Goal: Task Accomplishment & Management: Complete application form

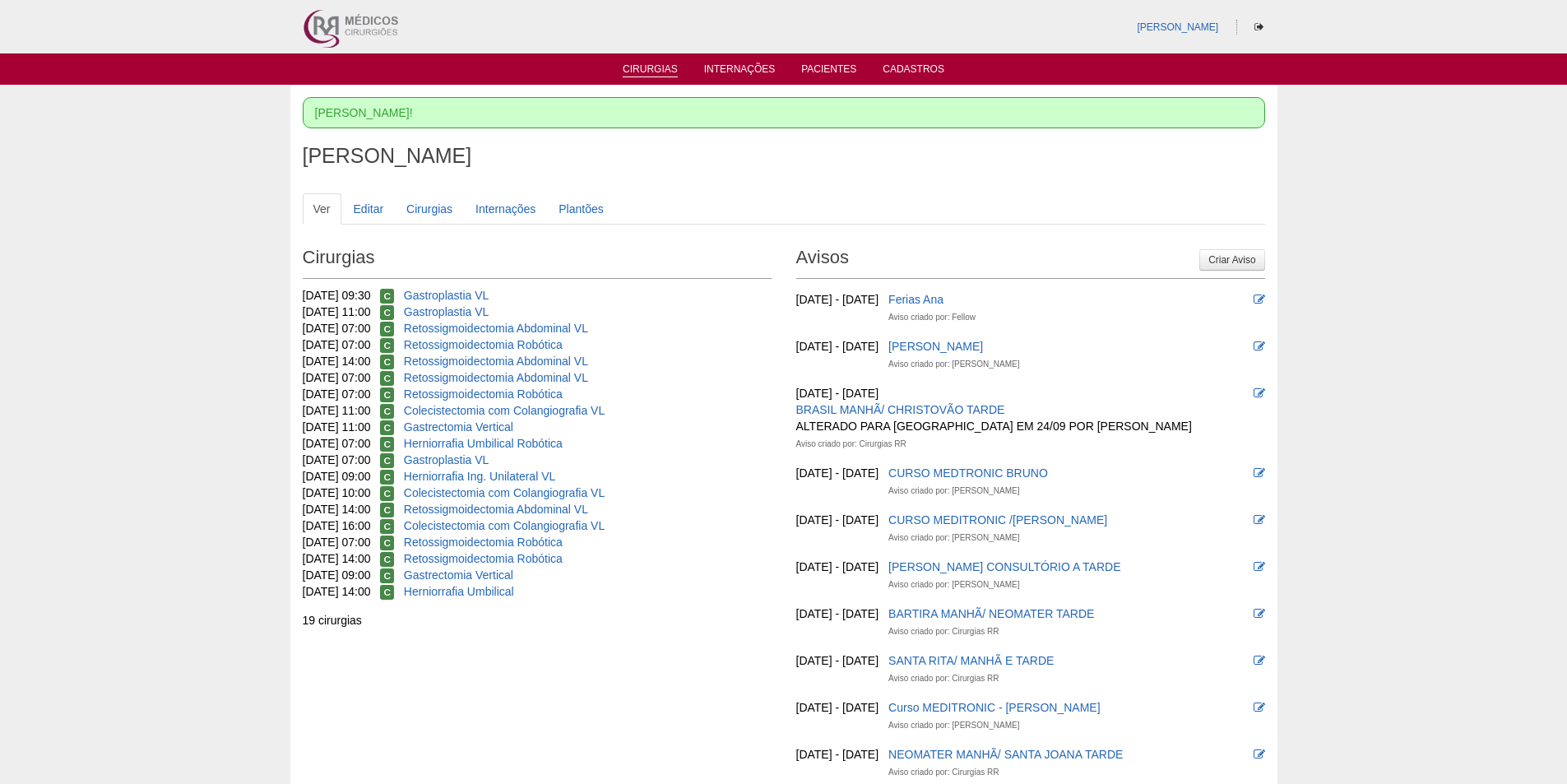
click at [657, 66] on link "Cirurgias" at bounding box center [650, 70] width 55 height 14
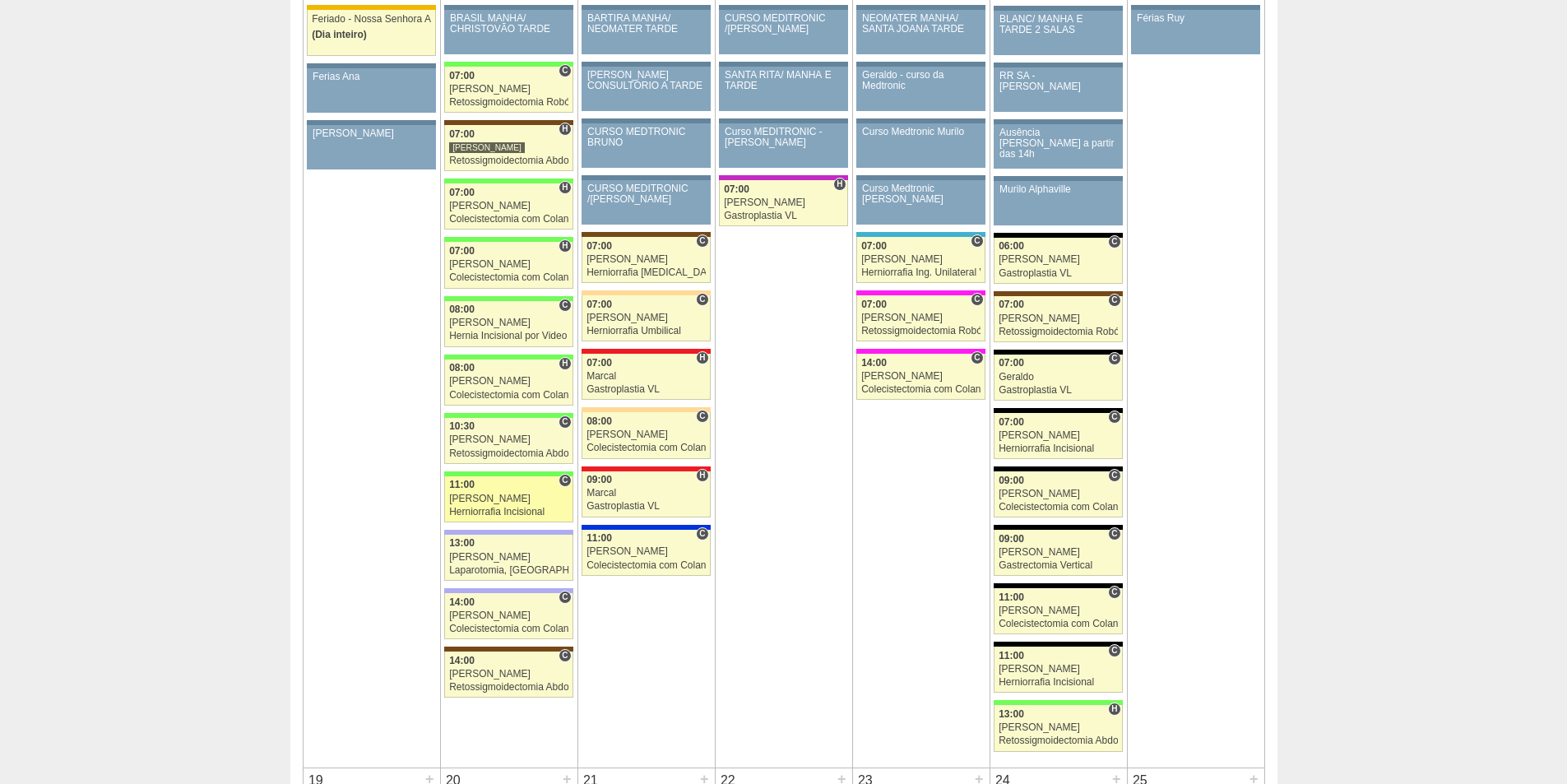
scroll to position [1809, 0]
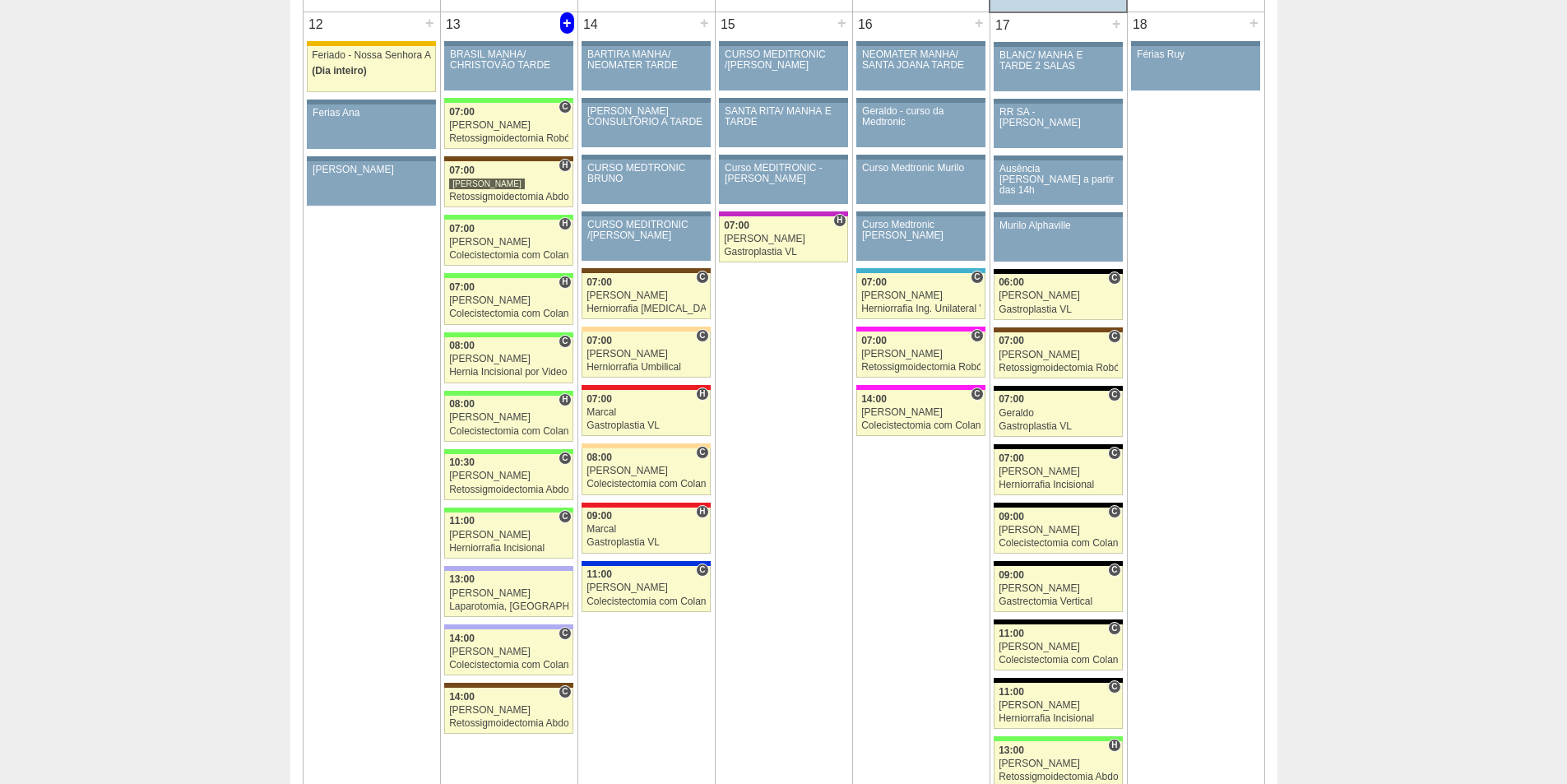
click at [572, 22] on div "+" at bounding box center [568, 22] width 14 height 22
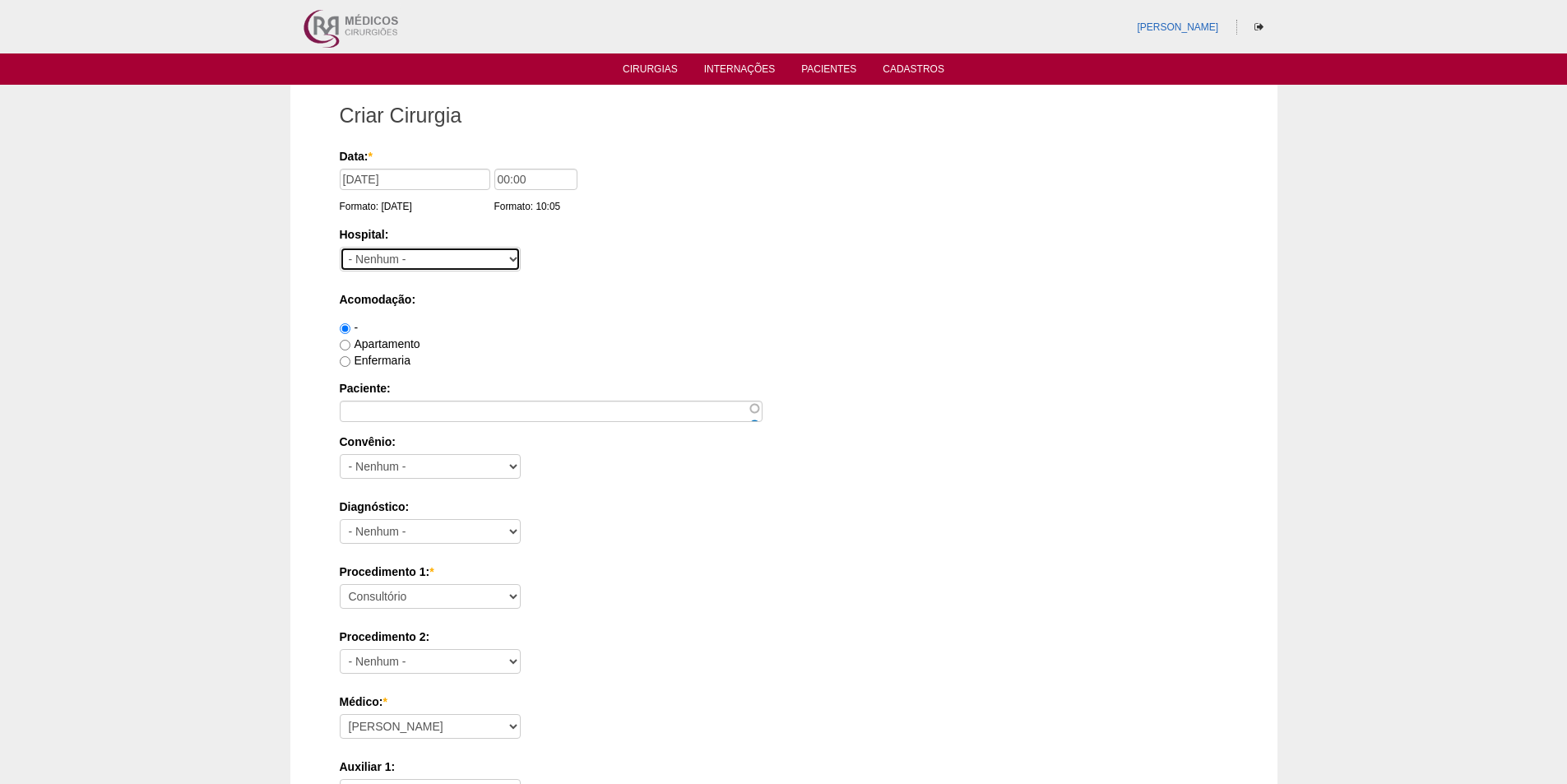
click at [454, 251] on select "- Nenhum - 9 de Julho Albert Einstein Alvorada América Assunção Bartira Benefic…" at bounding box center [430, 259] width 181 height 25
select select "9"
click at [339, 247] on select "- Nenhum - 9 de Julho Albert Einstein Alvorada América Assunção Bartira Benefic…" at bounding box center [430, 259] width 181 height 25
click at [587, 325] on div "-" at bounding box center [784, 327] width 889 height 16
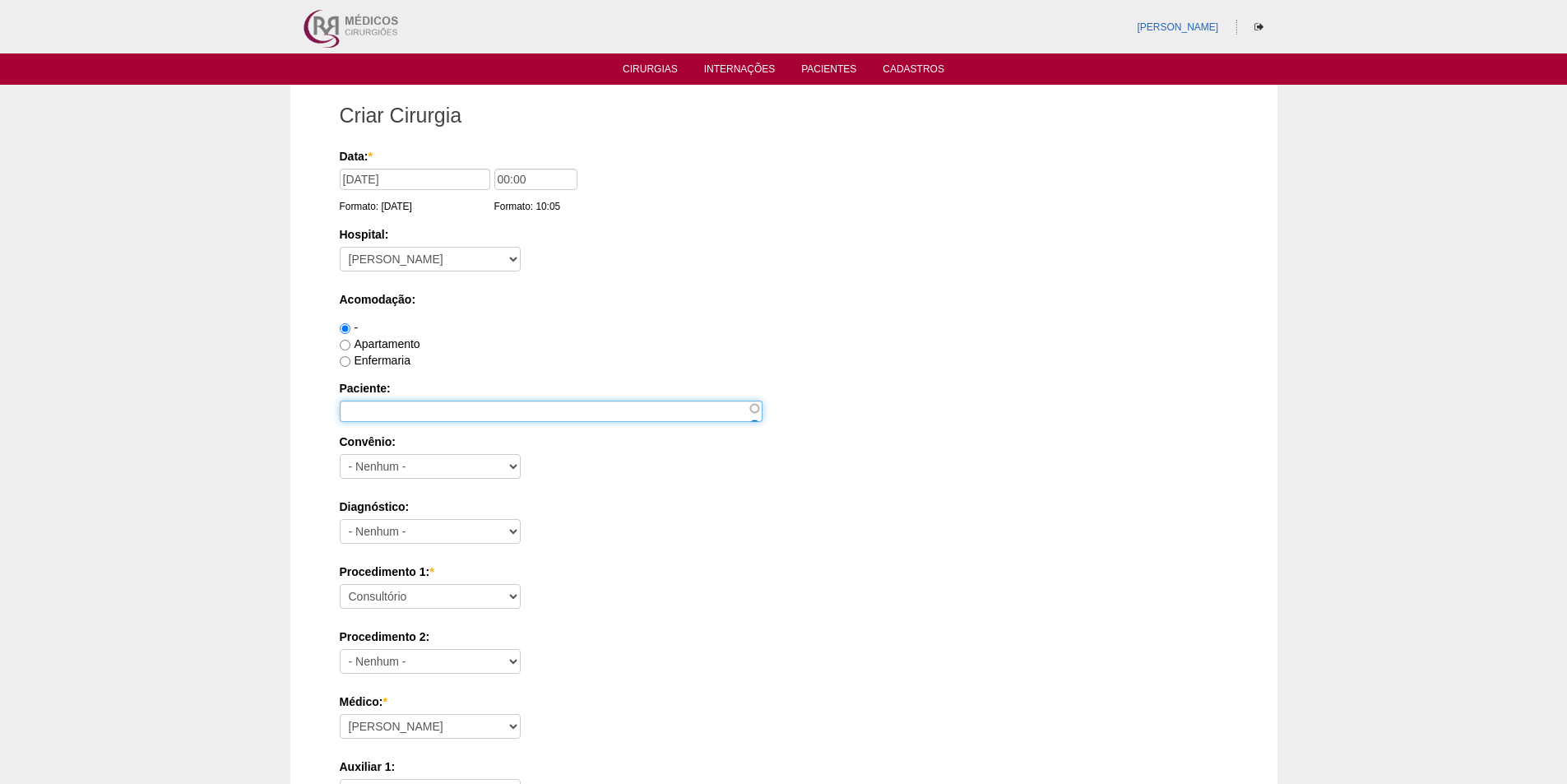
click at [394, 415] on input "Paciente:" at bounding box center [551, 411] width 423 height 22
paste input "APARECIDO JOAO CEDRAN"
type input "APARECIDO JOAO CEDRAN"
click at [532, 503] on label "Diagnóstico:" at bounding box center [784, 506] width 889 height 16
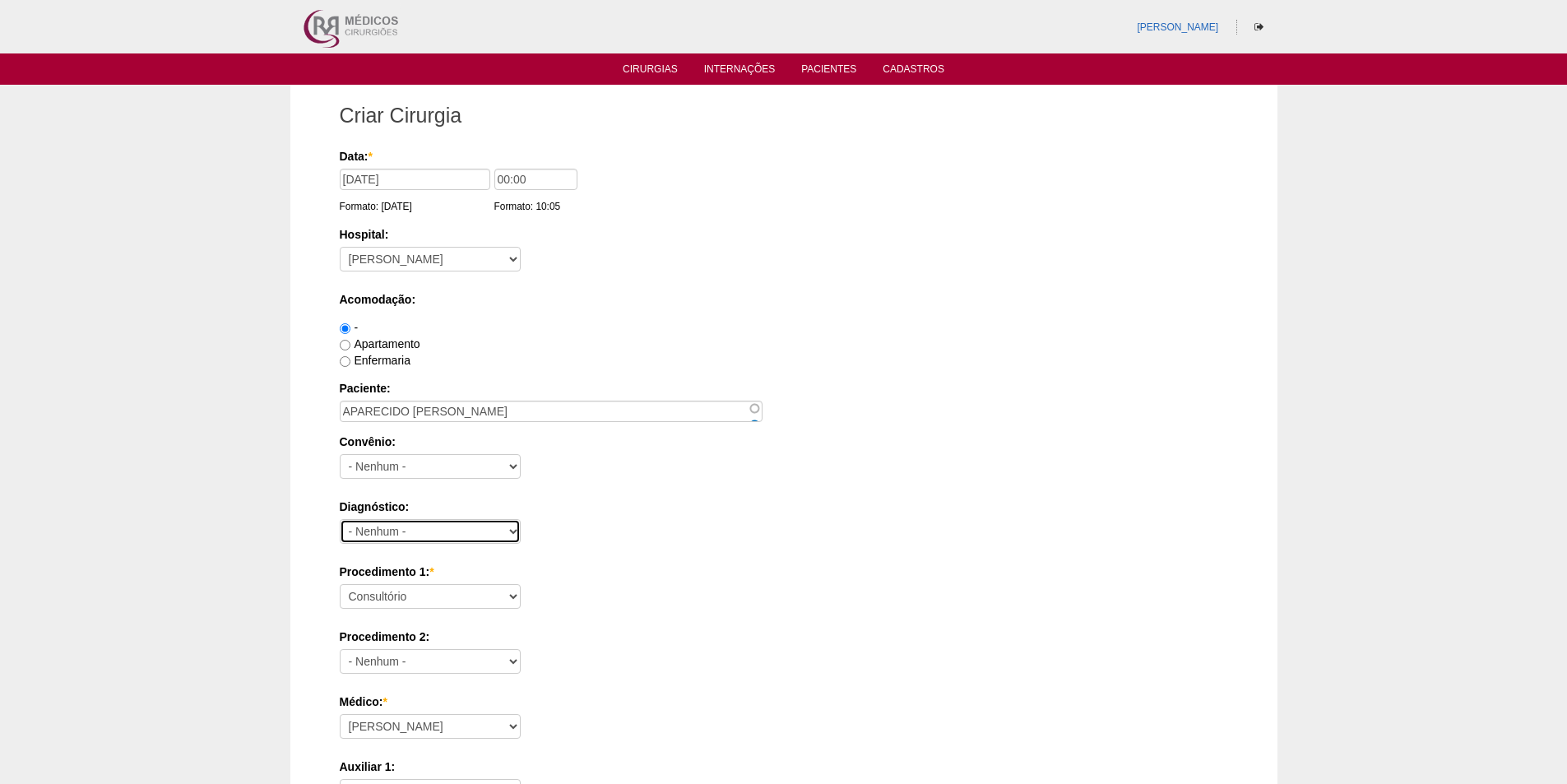
click at [521, 519] on select "- Nenhum - Abdome Agudo Abscesso Hepático Abscesso Perianal Abscesso Peritoneal…" at bounding box center [430, 531] width 181 height 25
click at [451, 471] on select "- Nenhum - Abet Afresp Allianz Amil Blue Life Caasp Cabesp Caixa de Pensões Car…" at bounding box center [430, 466] width 181 height 25
click at [428, 527] on select "- Nenhum - Abdome Agudo Abscesso Hepático Abscesso Perianal Abscesso Peritoneal…" at bounding box center [430, 531] width 181 height 25
click at [760, 534] on div "Diagnóstico: - Nenhum - Abdome Agudo Abscesso Hepático Abscesso Perianal Absces…" at bounding box center [784, 525] width 889 height 54
click at [454, 463] on select "- Nenhum - Abet Afresp Allianz Amil Blue Life Caasp Cabesp Caixa de Pensões Car…" at bounding box center [430, 466] width 181 height 25
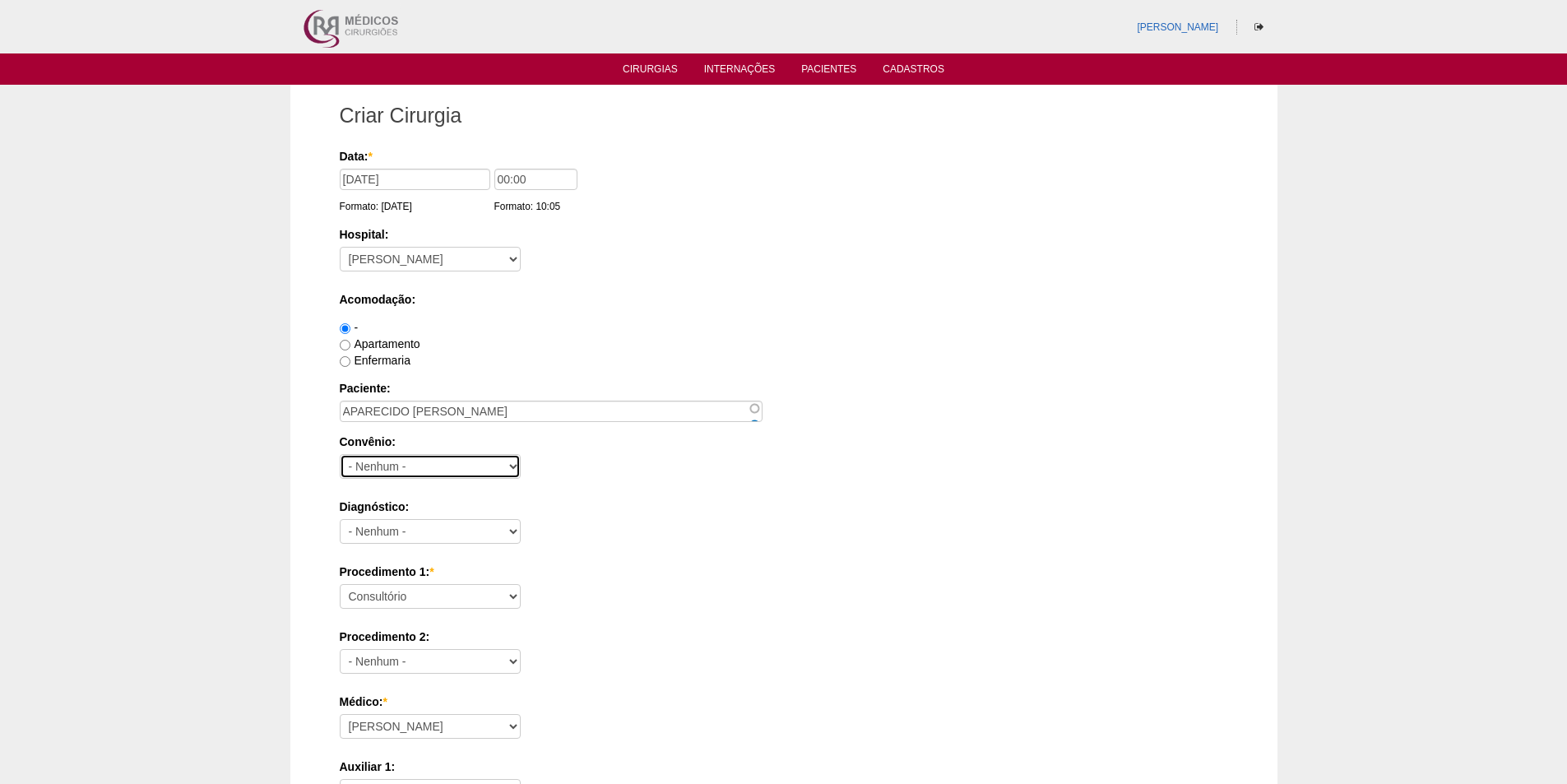
select select "9803"
click at [339, 454] on select "- Nenhum - Abet Afresp Allianz Amil Blue Life Caasp Cabesp Caixa de Pensões Car…" at bounding box center [430, 466] width 181 height 25
click at [715, 307] on label "Acomodação:" at bounding box center [784, 299] width 889 height 16
drag, startPoint x: 508, startPoint y: 176, endPoint x: 494, endPoint y: 178, distance: 14.1
click at [494, 176] on input "00:00" at bounding box center [536, 179] width 83 height 22
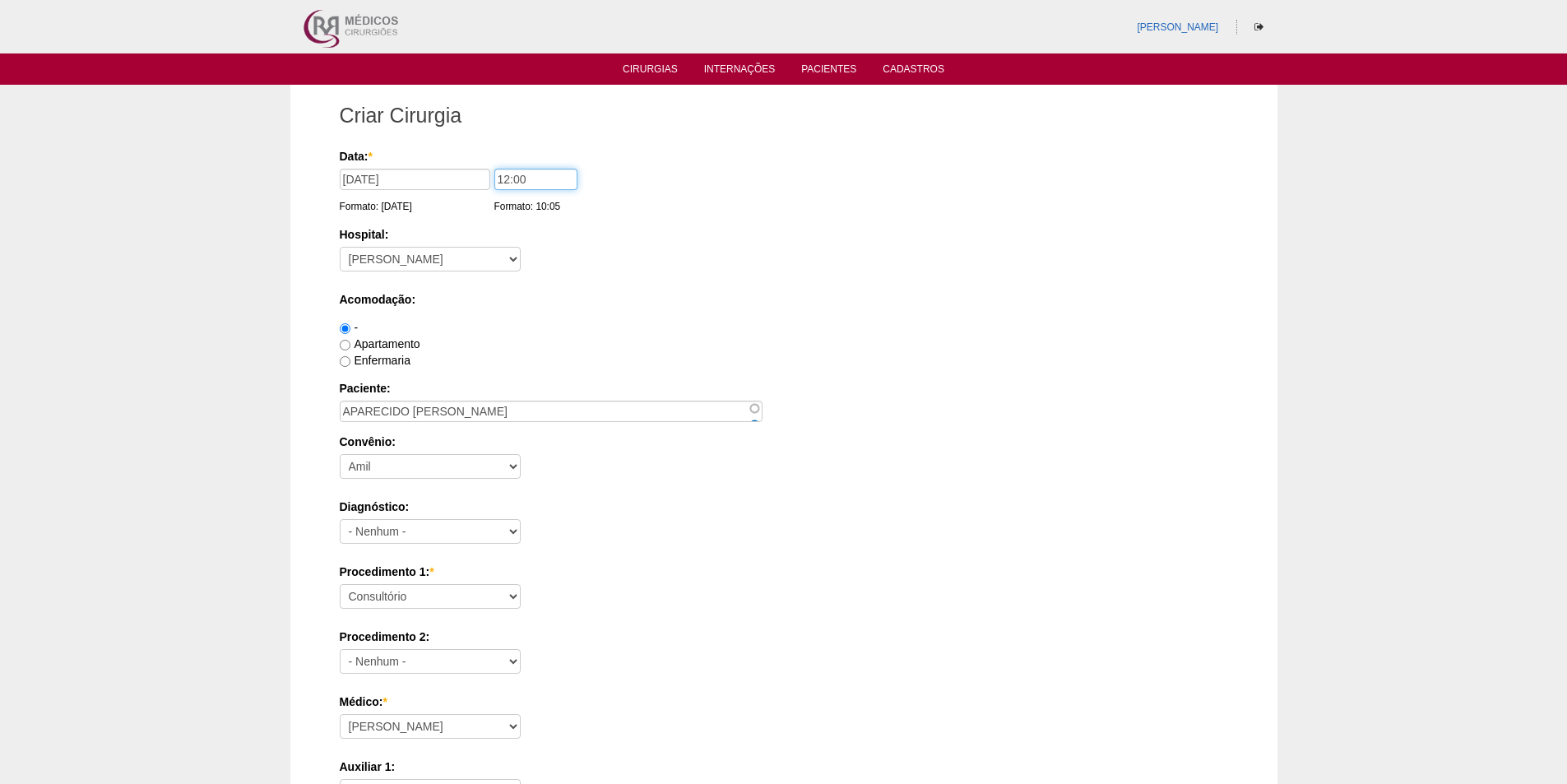
type input "12:00"
click at [613, 292] on label "Acomodação:" at bounding box center [784, 299] width 889 height 16
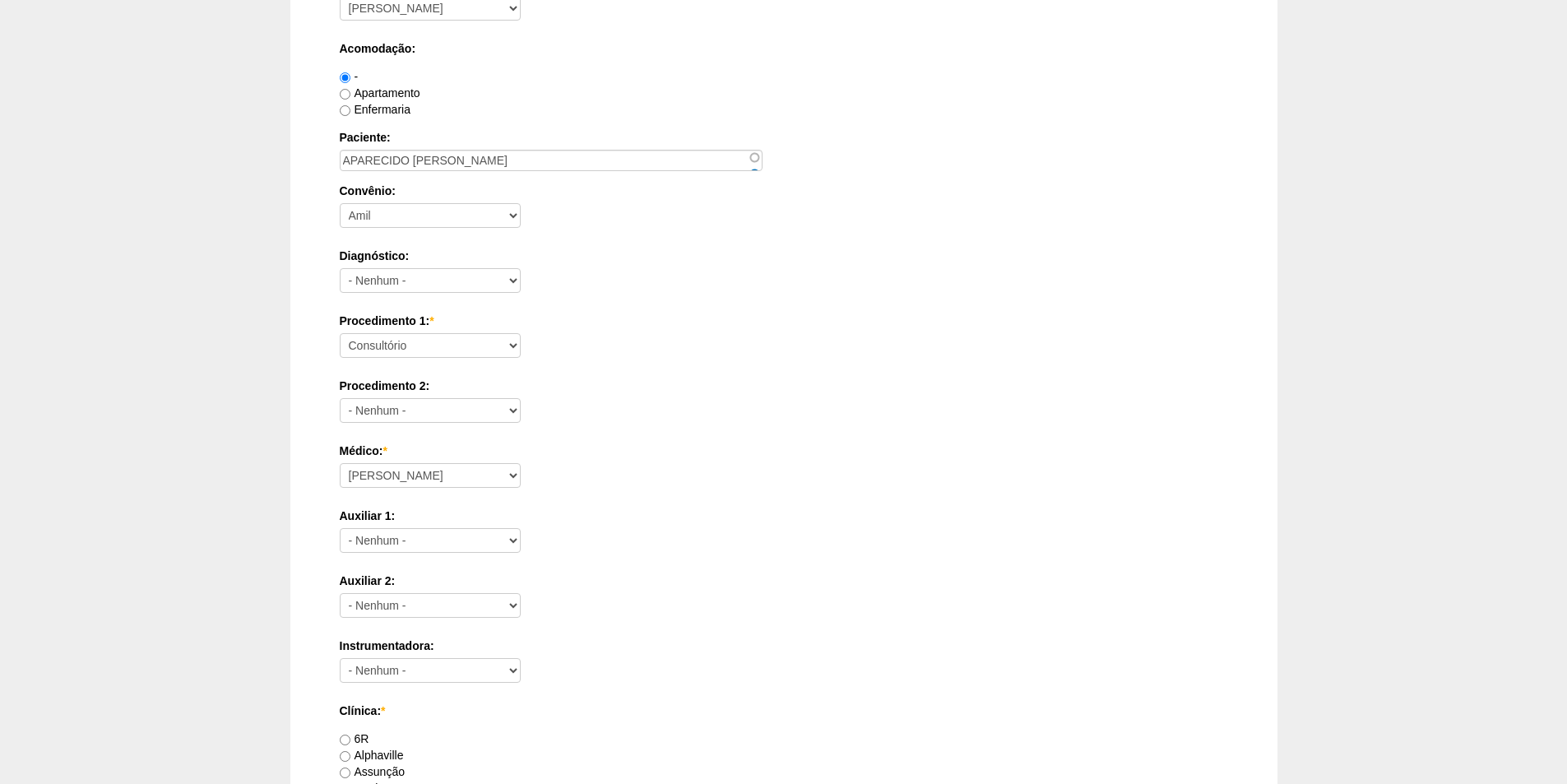
scroll to position [247, 0]
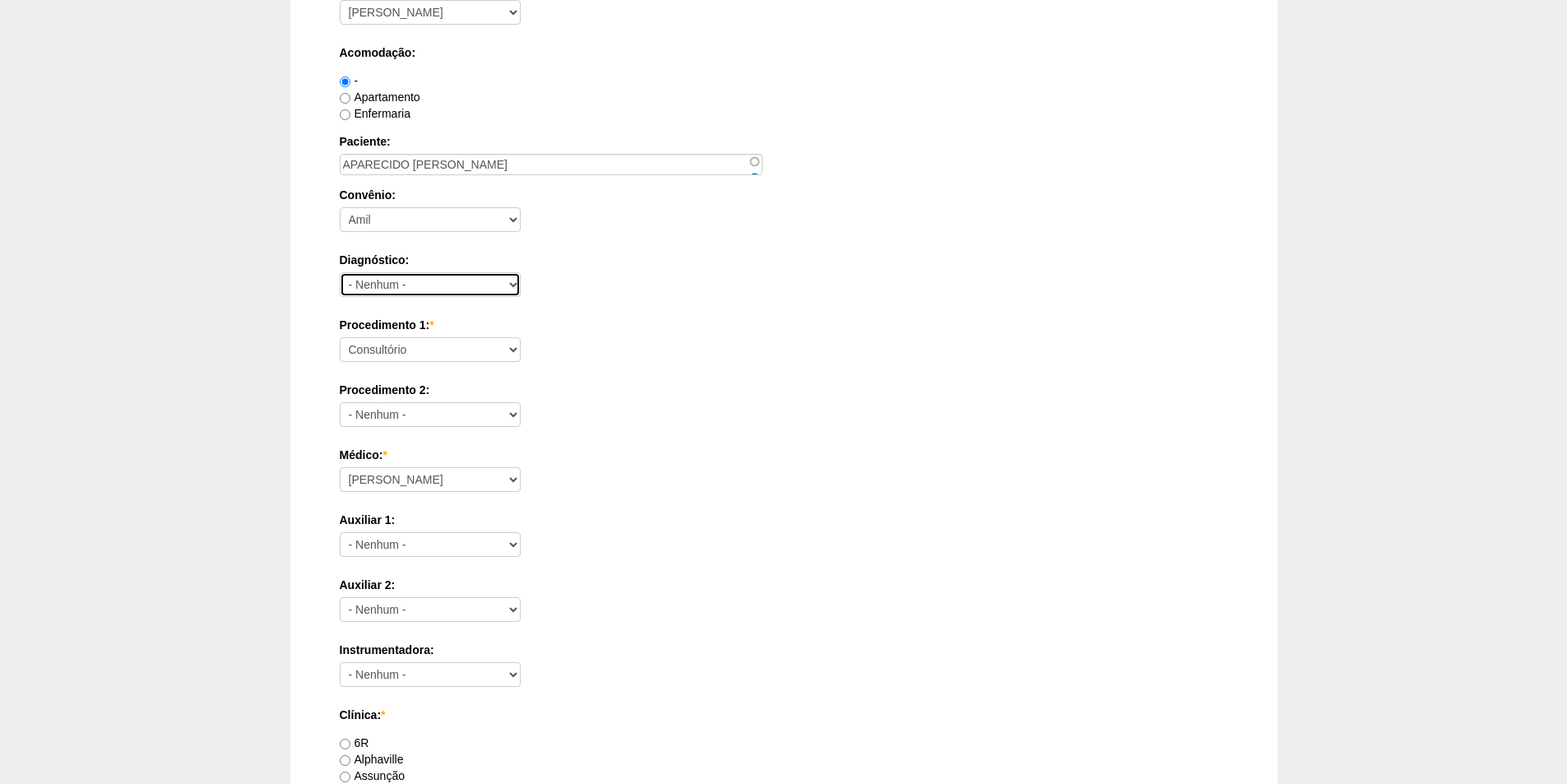
click at [445, 288] on select "- Nenhum - Abdome Agudo Abscesso Hepático Abscesso Perianal Abscesso Peritoneal…" at bounding box center [430, 284] width 181 height 25
select select "3741"
click at [339, 272] on select "- Nenhum - Abdome Agudo Abscesso Hepático Abscesso Perianal Abscesso Peritoneal…" at bounding box center [430, 284] width 181 height 25
click at [650, 521] on label "Auxiliar 1:" at bounding box center [784, 519] width 889 height 16
click at [521, 532] on select "- Nenhum - Ana Paula Bruno Felipe Rossi Geraldo Igor Benevides Isabella Juliana…" at bounding box center [430, 544] width 181 height 25
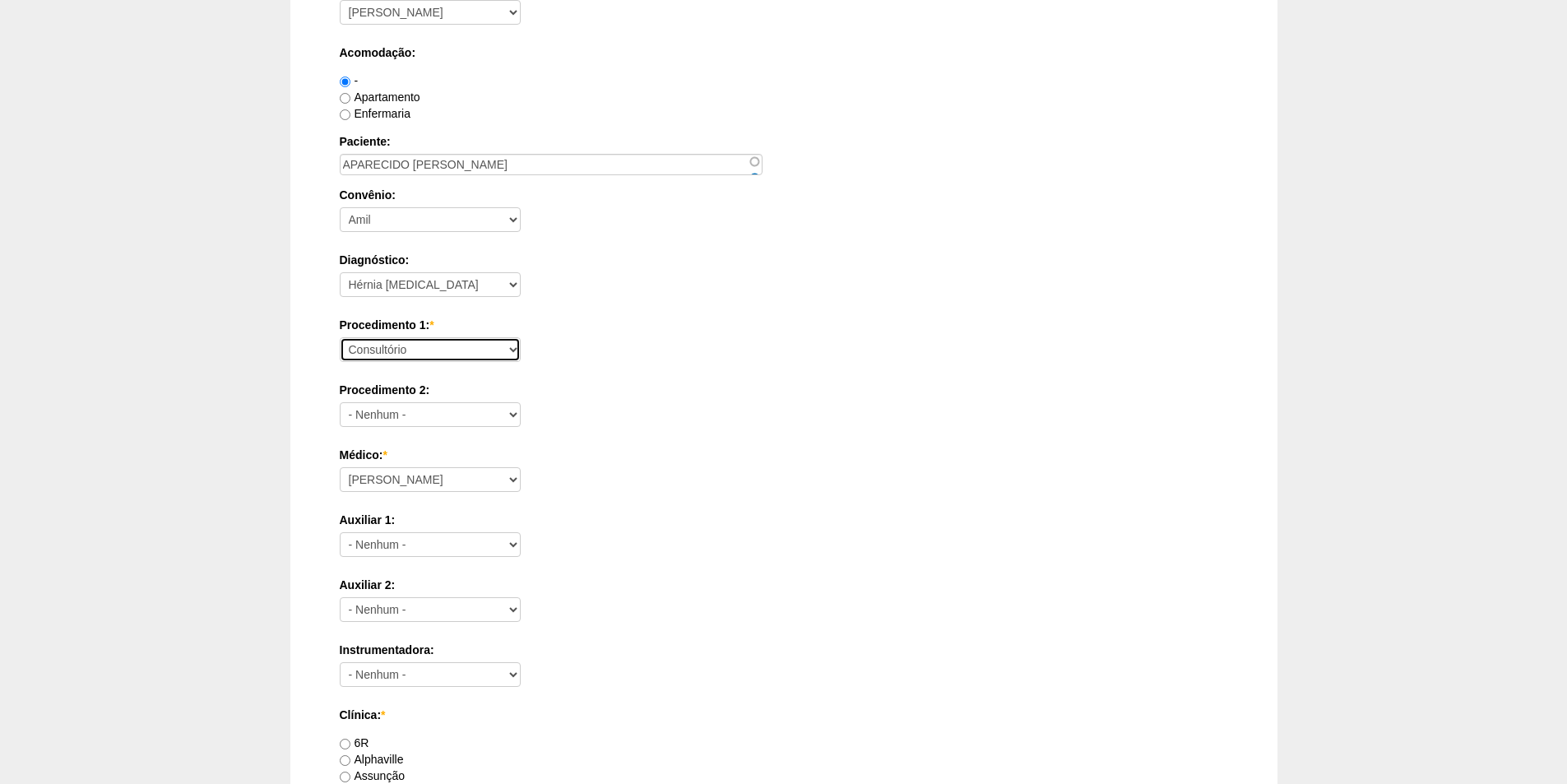
click at [422, 355] on select "Consultório Abscesso Hepático - Drenagem Abscesso perianal Amputação Abdômino P…" at bounding box center [430, 349] width 181 height 25
select select "3740"
click at [339, 337] on select "Consultório Abscesso Hepático - Drenagem Abscesso perianal Amputação Abdômino P…" at bounding box center [430, 349] width 181 height 25
click at [710, 579] on label "Auxiliar 2:" at bounding box center [784, 585] width 889 height 16
click at [521, 597] on select "- Nenhum - Ana Paula Bruno Felipe Rossi Geraldo Igor Benevides Isabella Juliana…" at bounding box center [430, 609] width 181 height 25
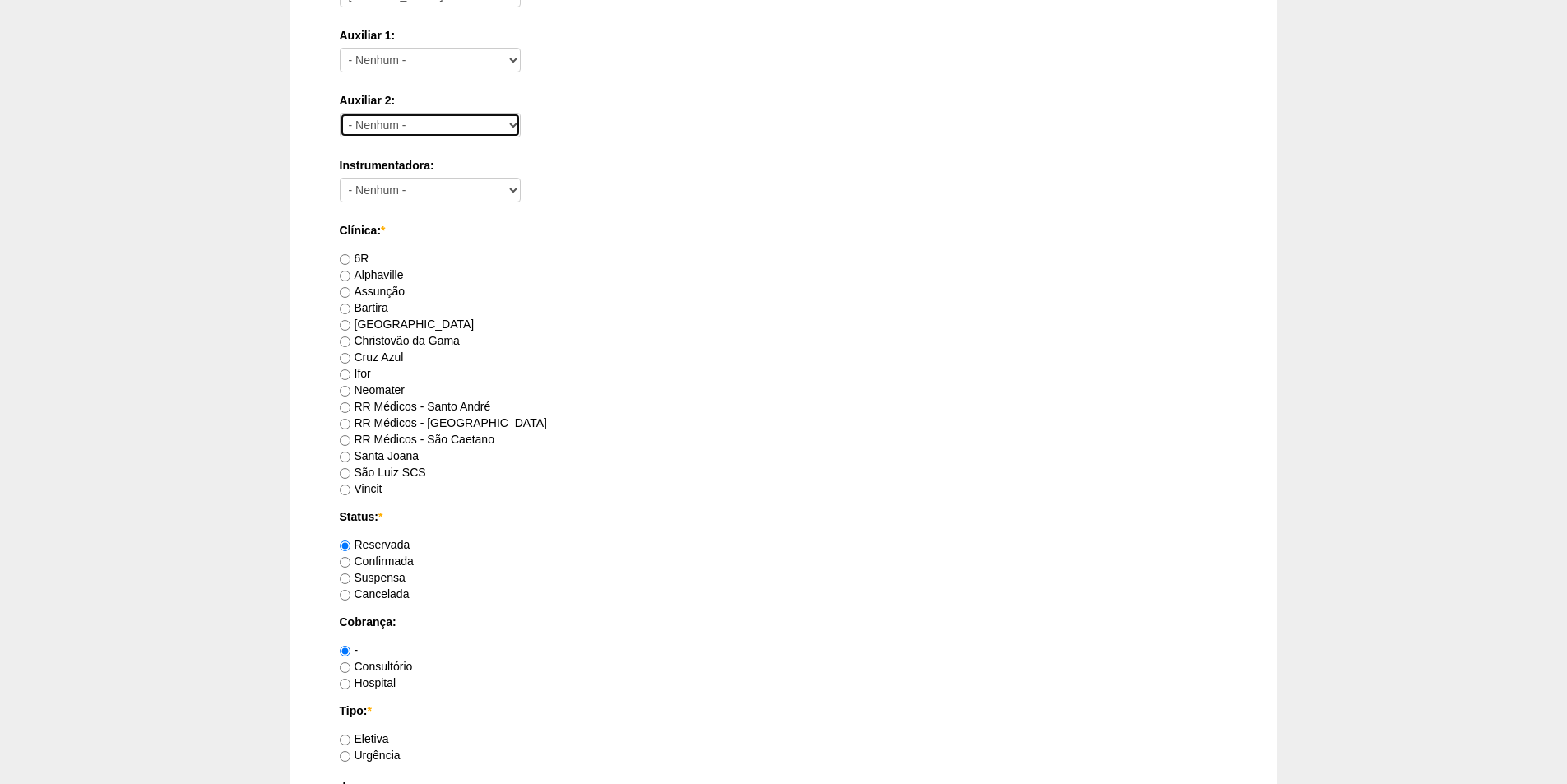
scroll to position [740, 0]
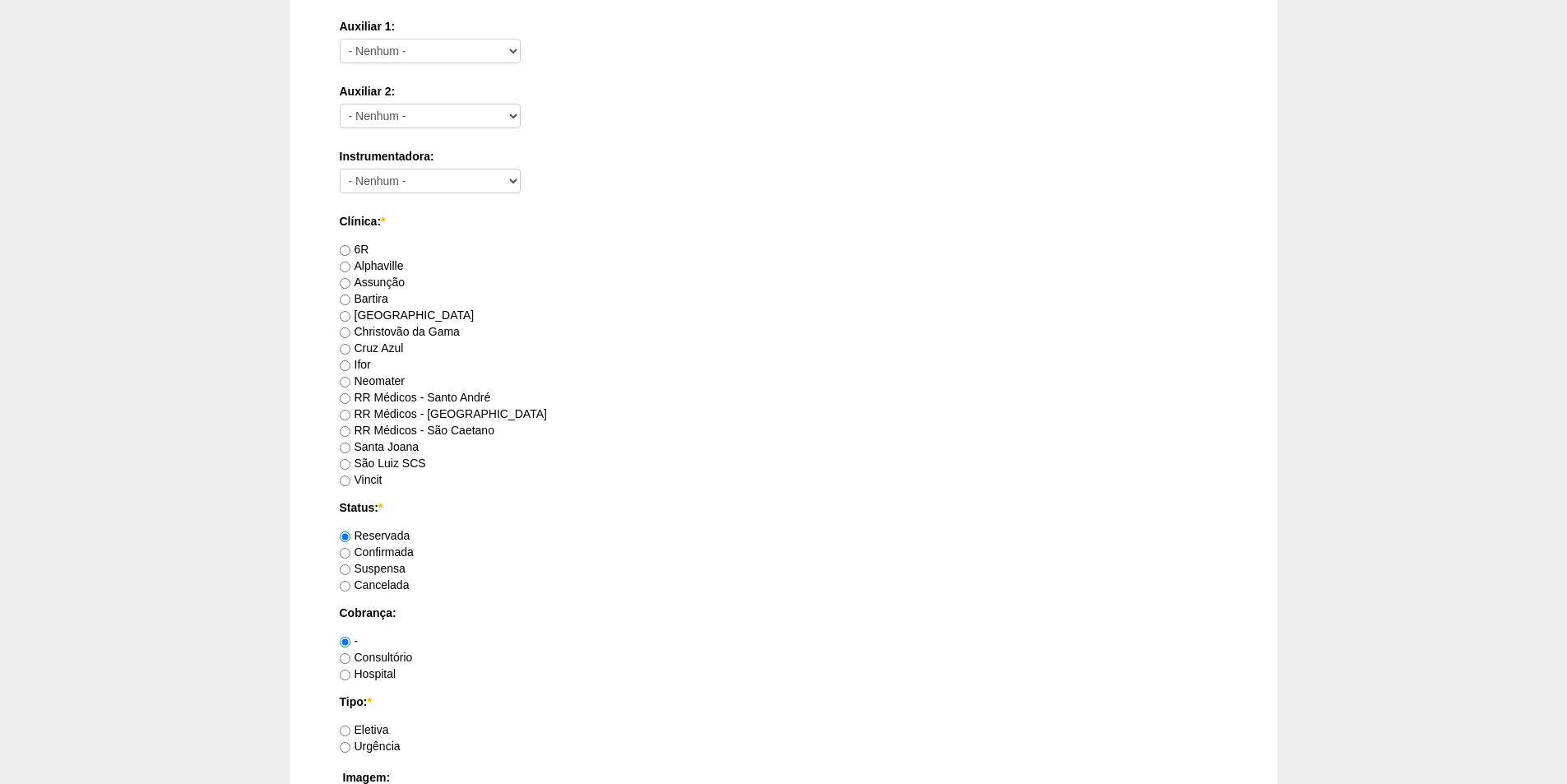
click at [383, 671] on label "Hospital" at bounding box center [368, 673] width 57 height 13
click at [351, 671] on input "Hospital" at bounding box center [345, 674] width 10 height 10
radio input "true"
click at [462, 647] on div "-" at bounding box center [784, 640] width 889 height 16
click at [435, 395] on label "RR Médicos - Santo André" at bounding box center [415, 396] width 151 height 13
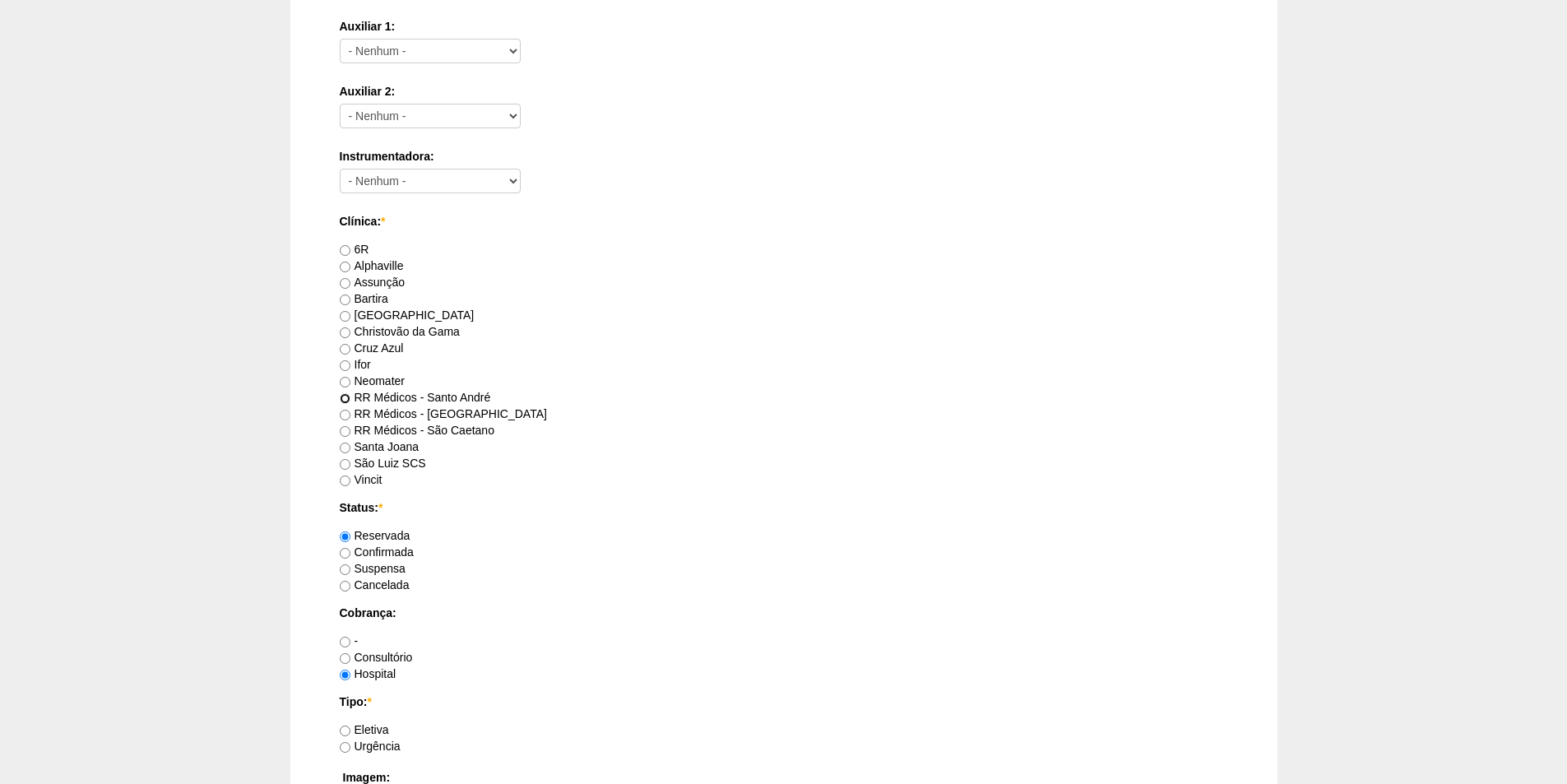
click at [351, 395] on input "RR Médicos - Santo André" at bounding box center [345, 398] width 10 height 10
radio input "true"
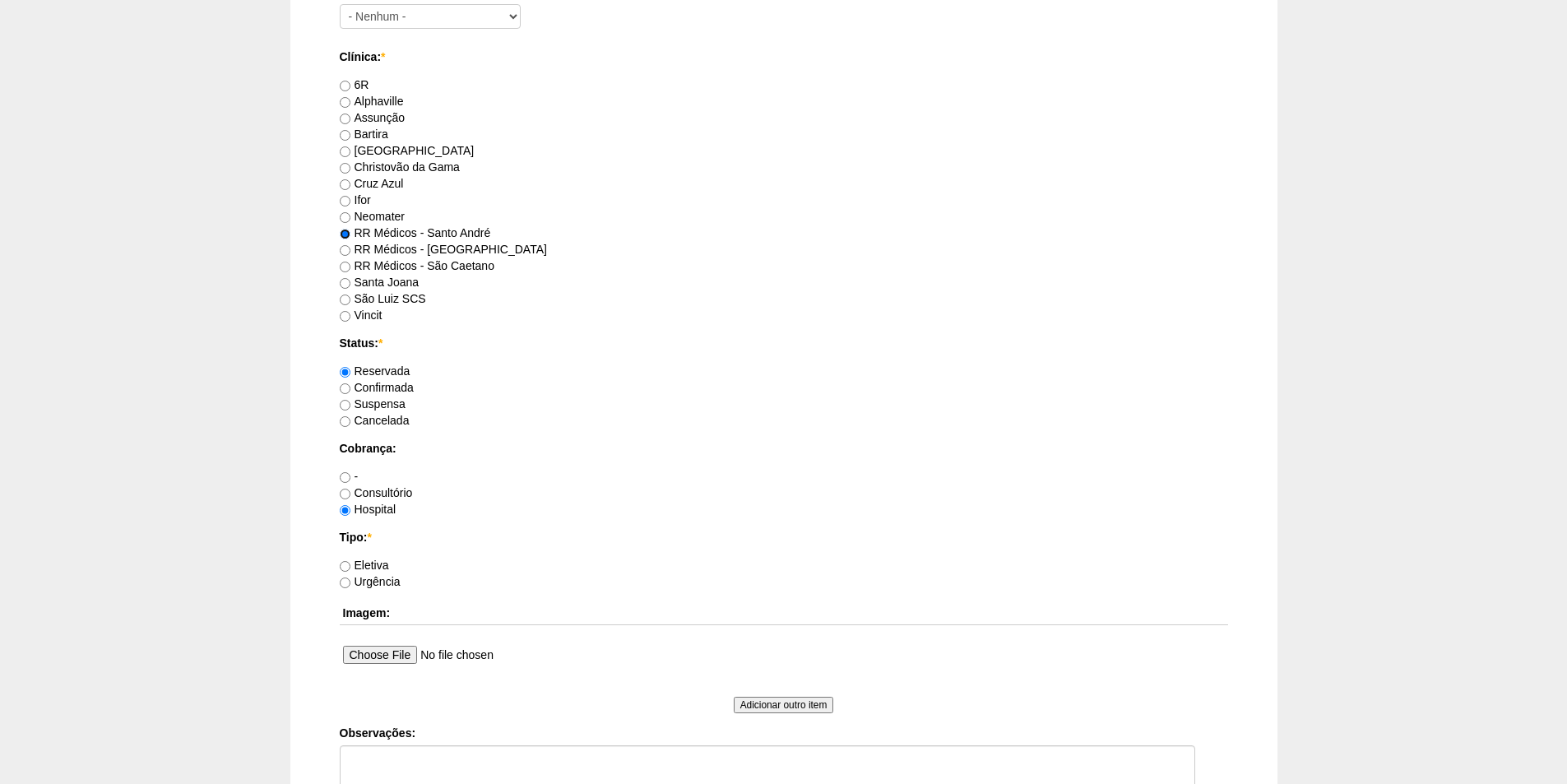
scroll to position [987, 0]
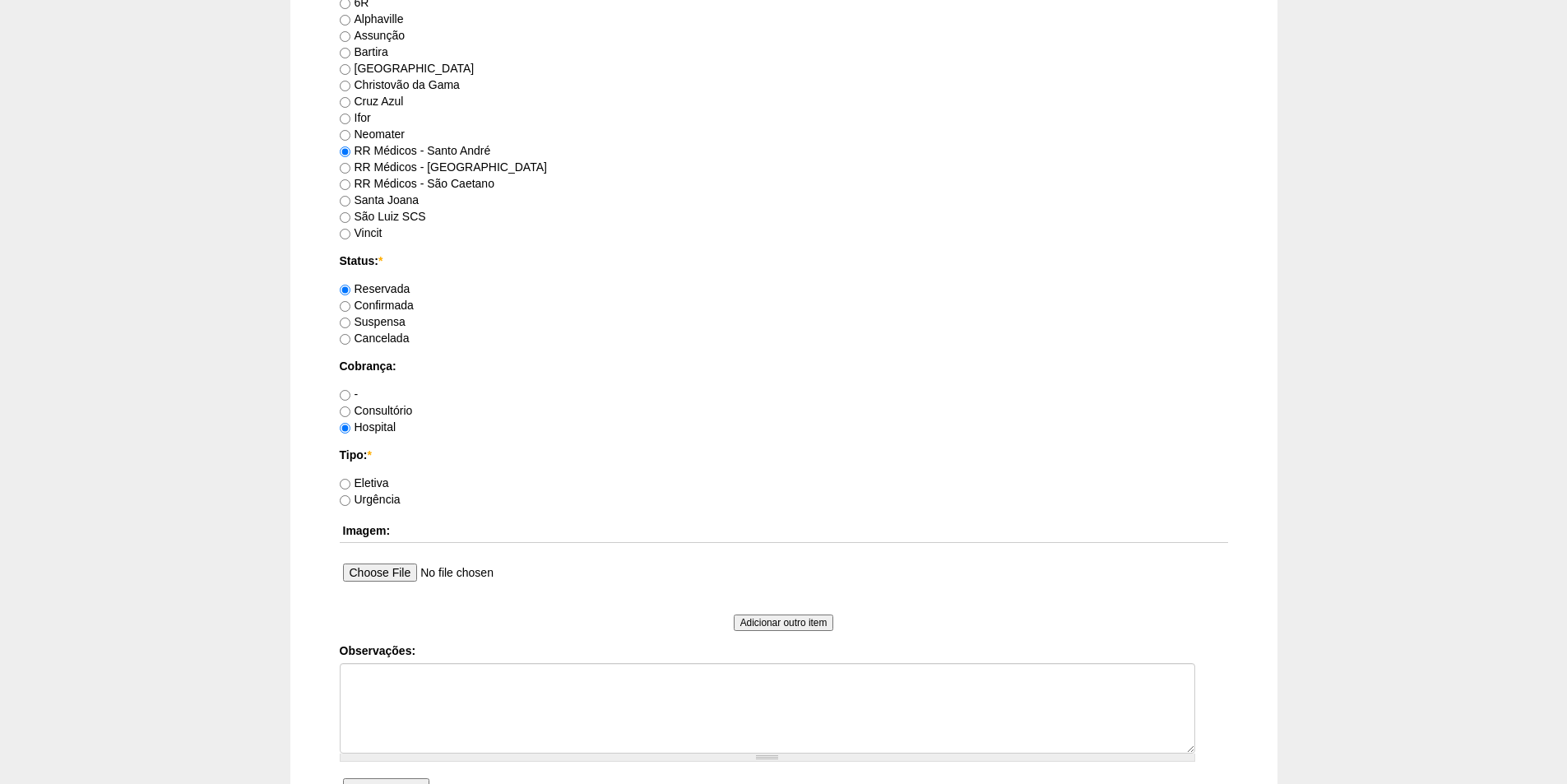
click at [374, 485] on label "Eletiva" at bounding box center [364, 482] width 49 height 13
click at [351, 485] on input "Eletiva" at bounding box center [345, 484] width 10 height 10
radio input "true"
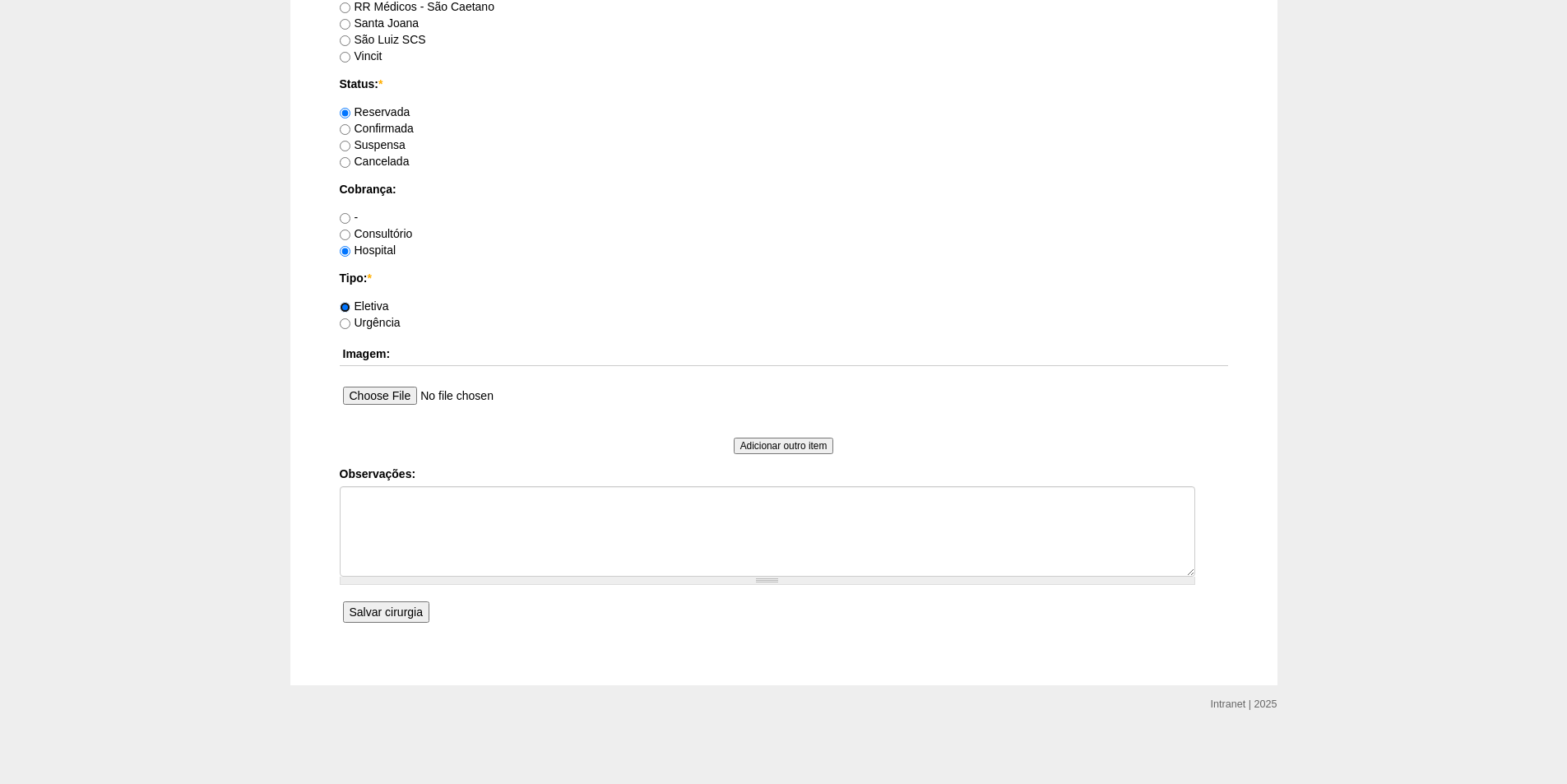
scroll to position [1165, 0]
click at [403, 607] on input "Salvar cirurgia" at bounding box center [386, 610] width 86 height 22
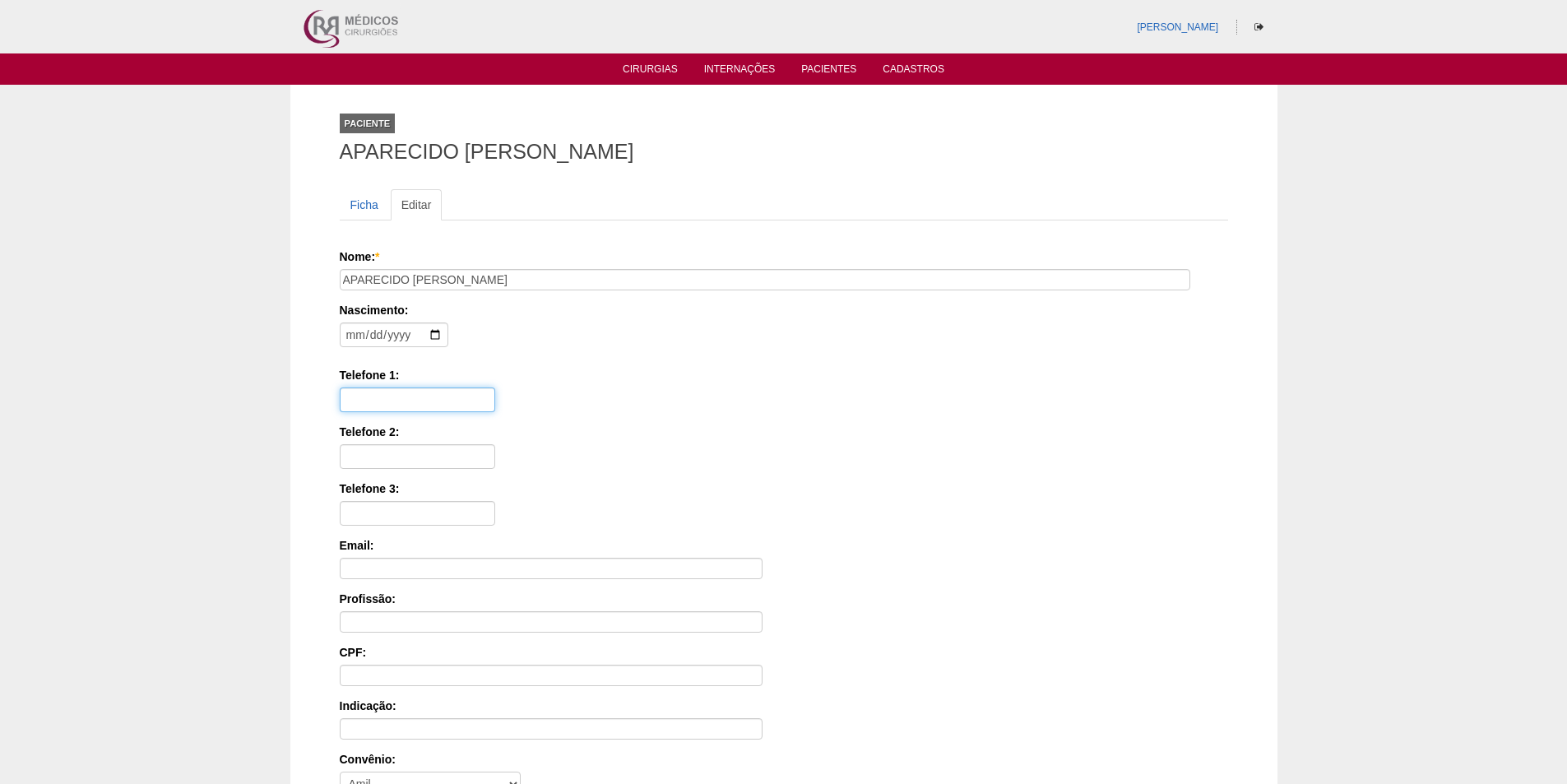
click at [395, 393] on input "Telefone 1:" at bounding box center [417, 400] width 155 height 25
type input "11 98264-8900"
click at [935, 418] on div "Nome: * APARECIDO JOAO CEDRAN Nascimento: Formato: 2025-10-10 Telefone 1: 11 98…" at bounding box center [784, 527] width 889 height 556
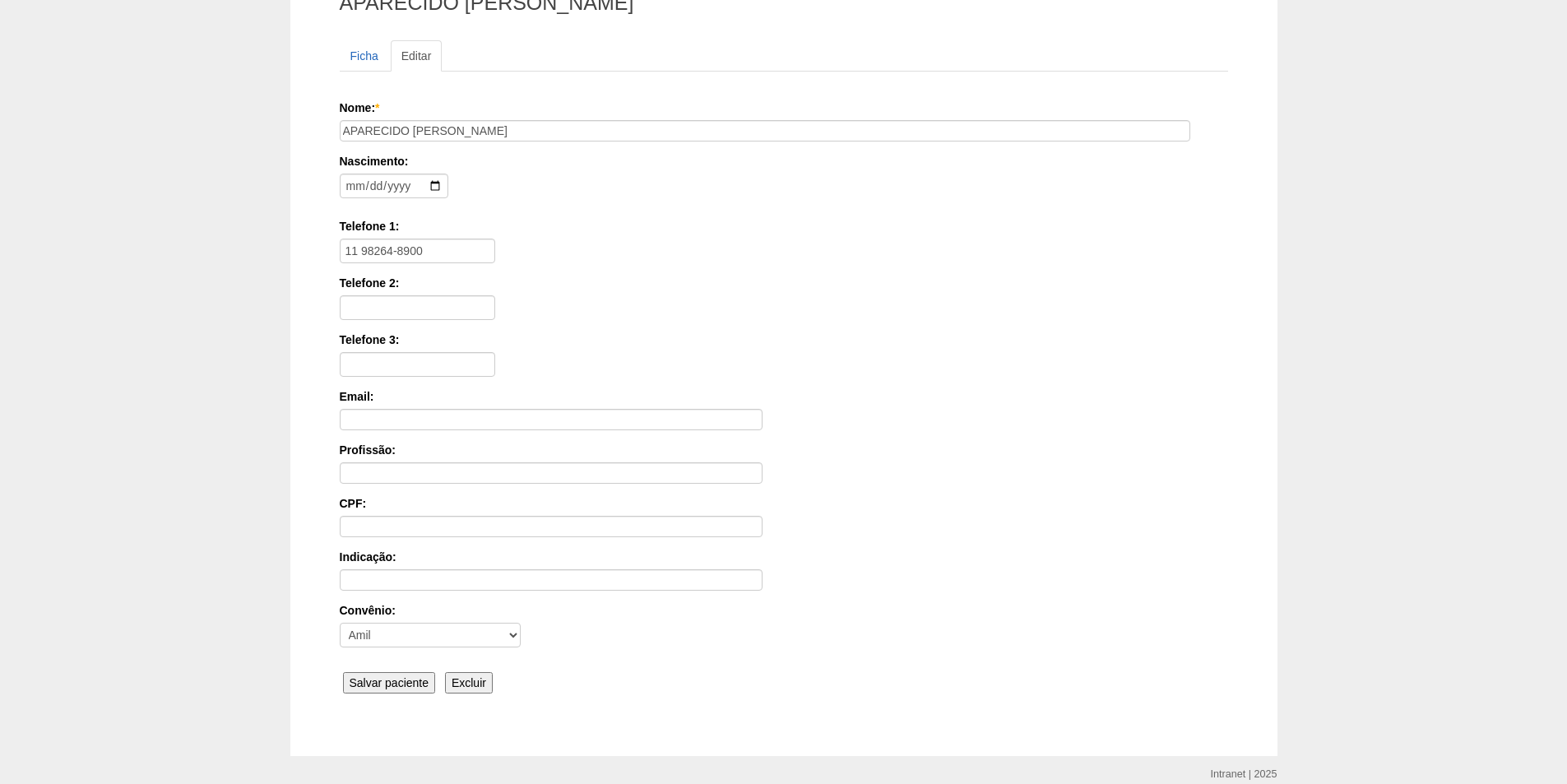
scroll to position [220, 0]
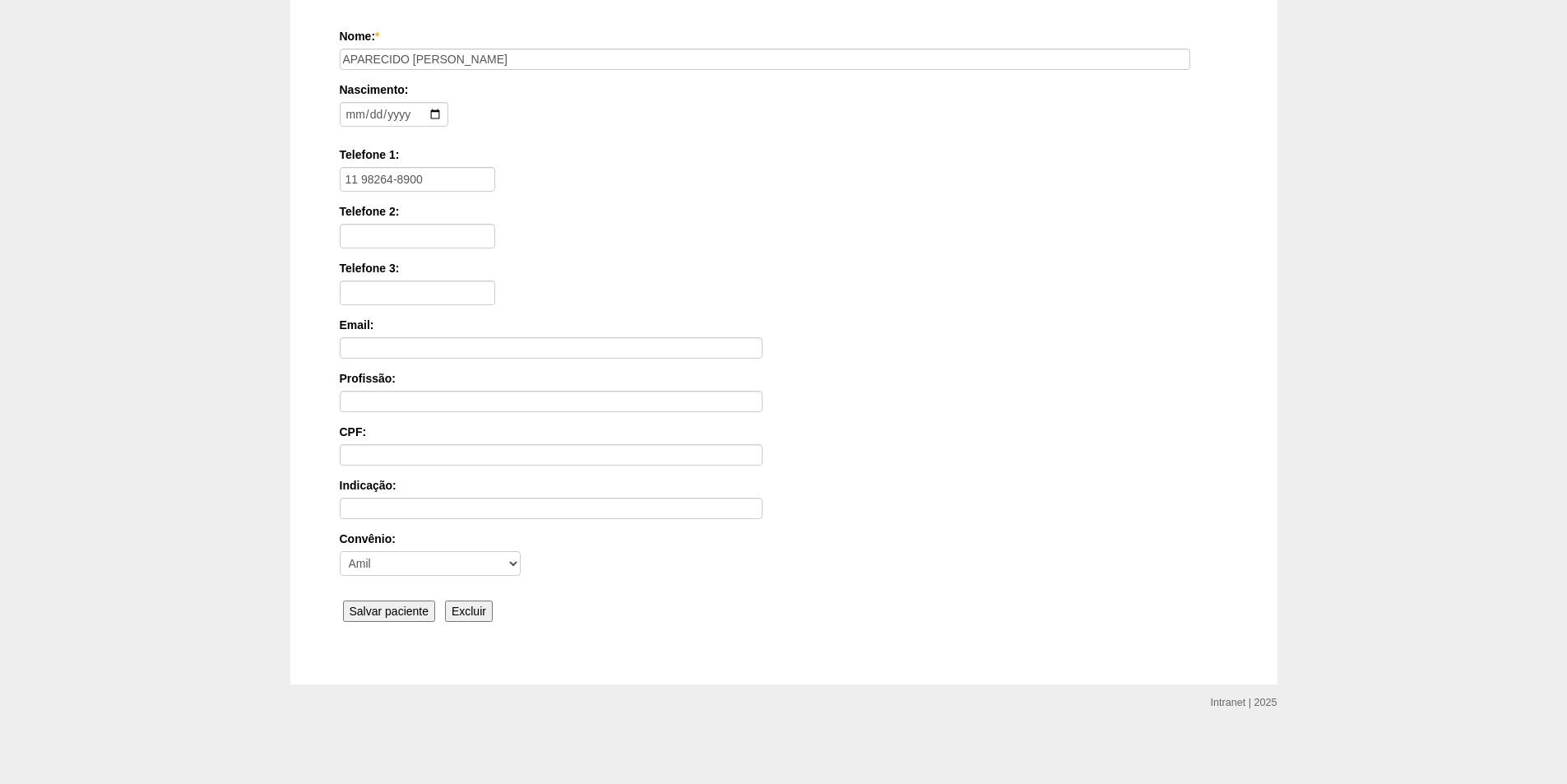
click at [385, 601] on input "Salvar paciente" at bounding box center [390, 610] width 93 height 22
